Goal: Obtain resource: Download file/media

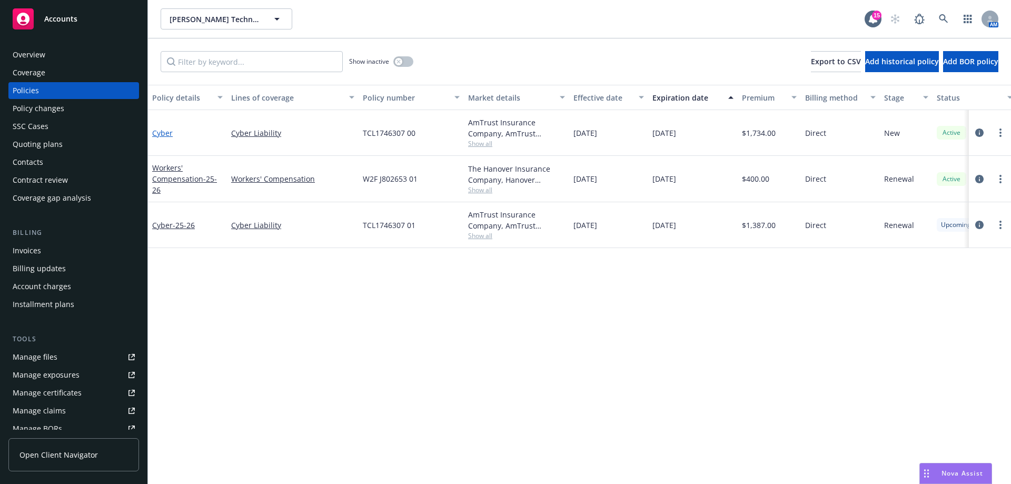
click at [170, 131] on link "Cyber" at bounding box center [162, 133] width 21 height 10
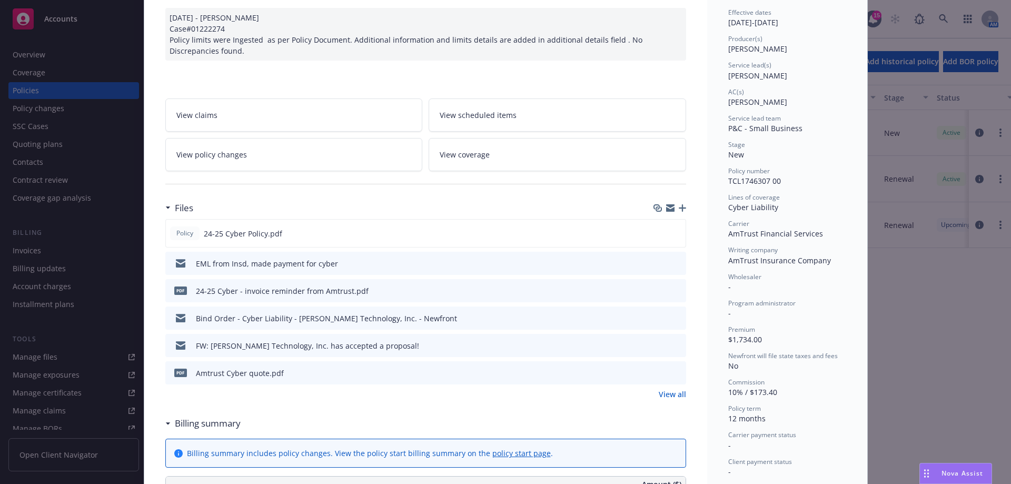
scroll to position [105, 0]
click at [672, 376] on button at bounding box center [676, 372] width 9 height 11
click at [672, 369] on icon "preview file" at bounding box center [675, 371] width 9 height 7
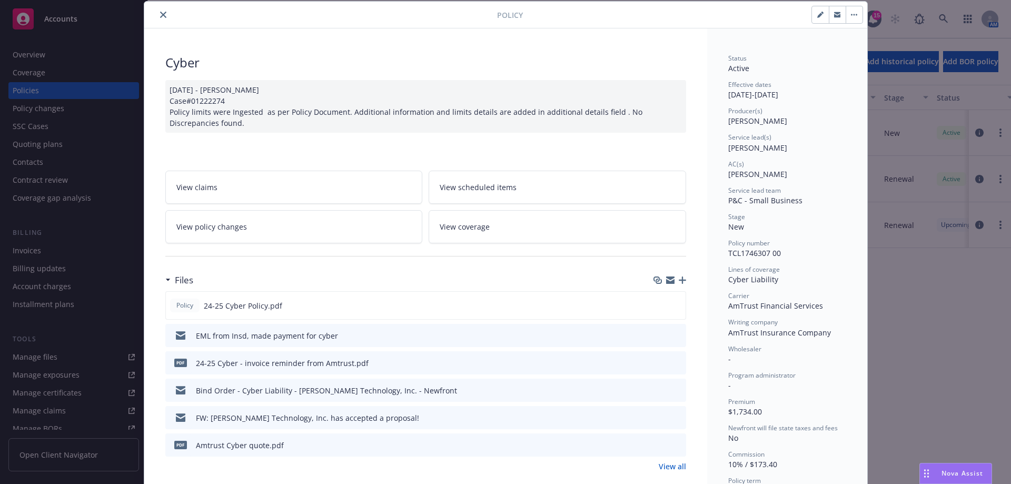
scroll to position [0, 0]
